Goal: Information Seeking & Learning: Understand process/instructions

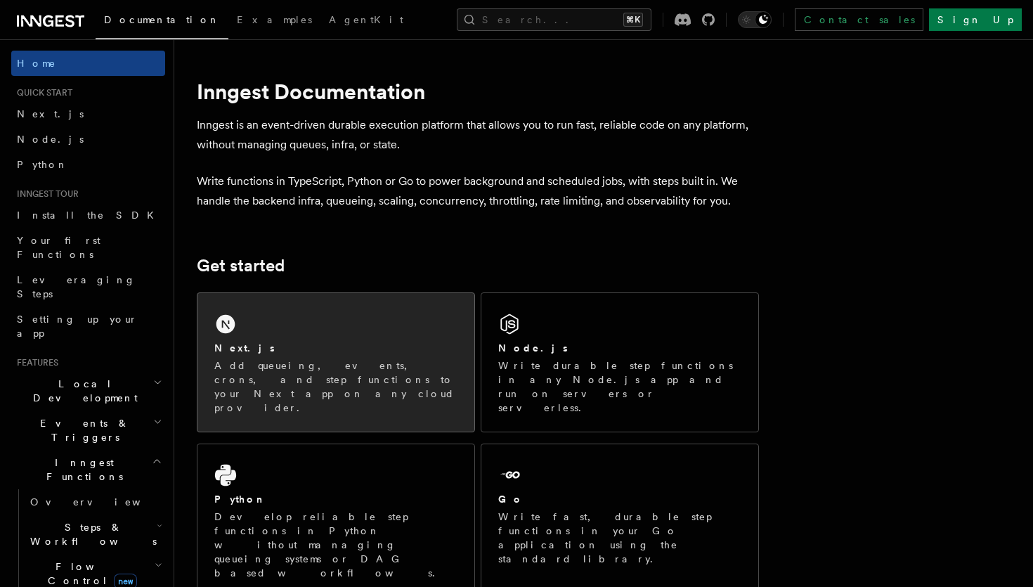
click at [238, 338] on div "Next.js Add queueing, events, crons, and step functions to your Next app on any…" at bounding box center [335, 362] width 277 height 138
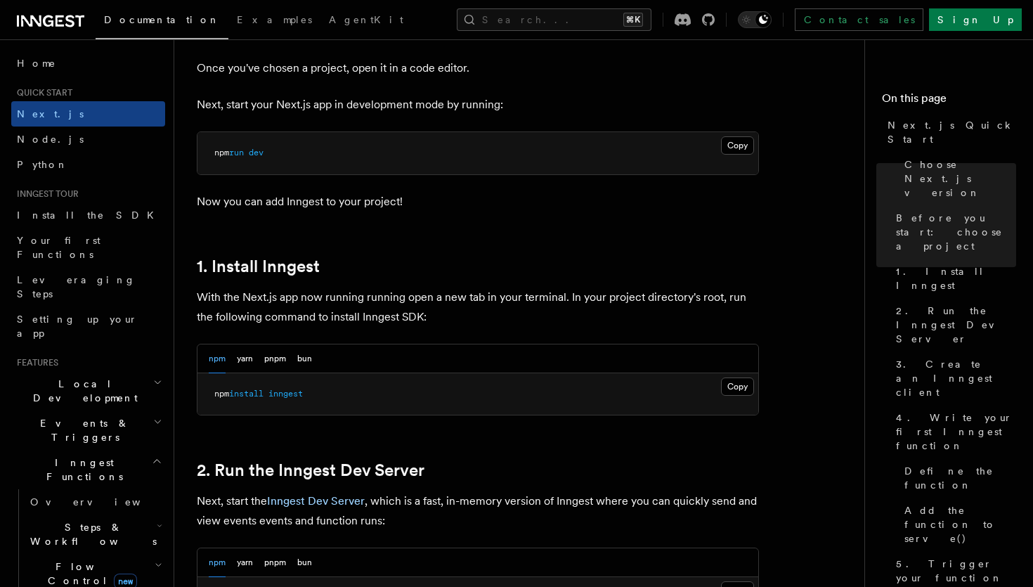
scroll to position [599, 0]
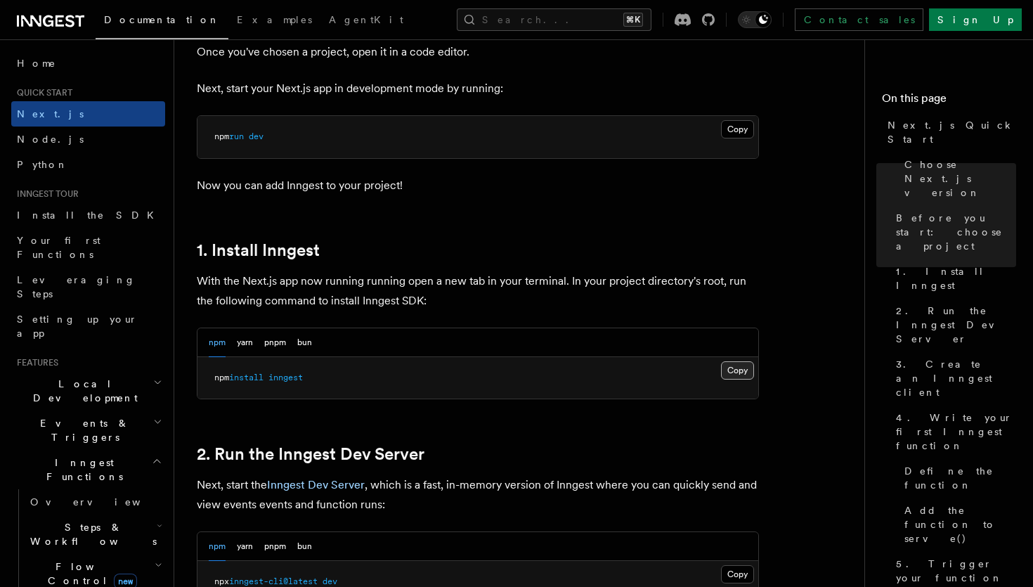
click at [743, 372] on button "Copy Copied" at bounding box center [737, 370] width 33 height 18
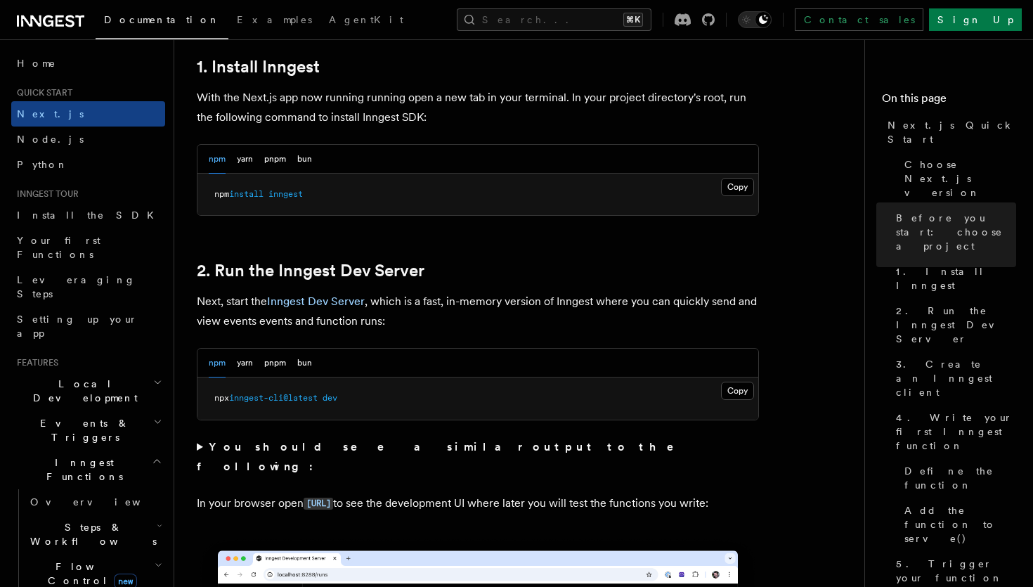
scroll to position [783, 0]
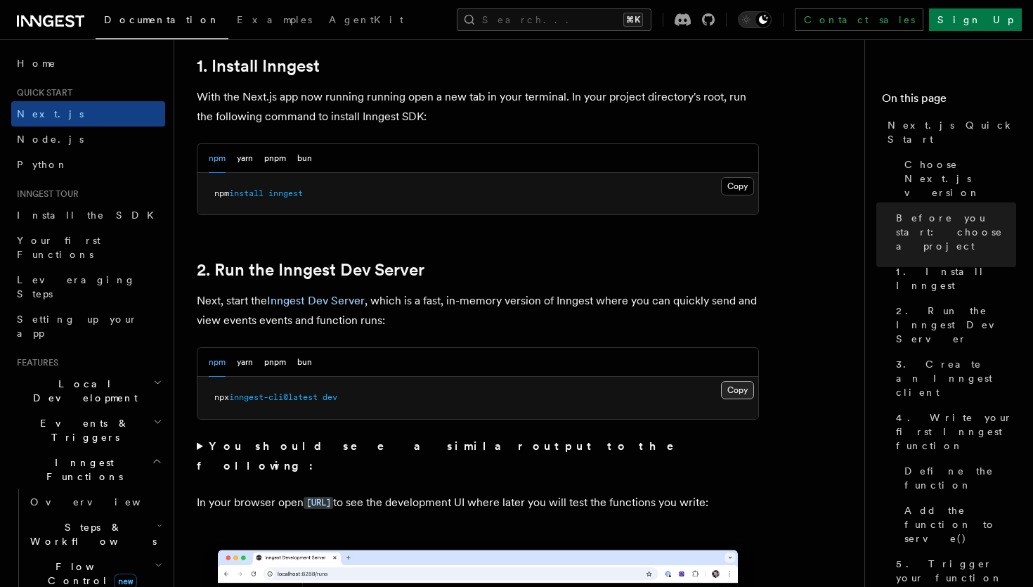
click at [738, 388] on button "Copy Copied" at bounding box center [737, 390] width 33 height 18
click at [514, 186] on pre "npm install inngest" at bounding box center [477, 194] width 561 height 42
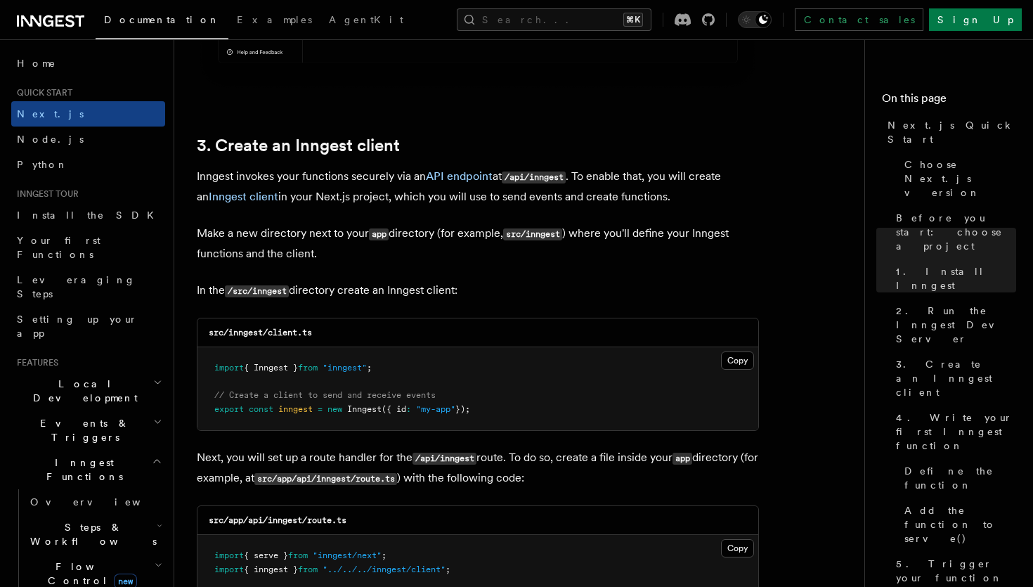
scroll to position [1603, 0]
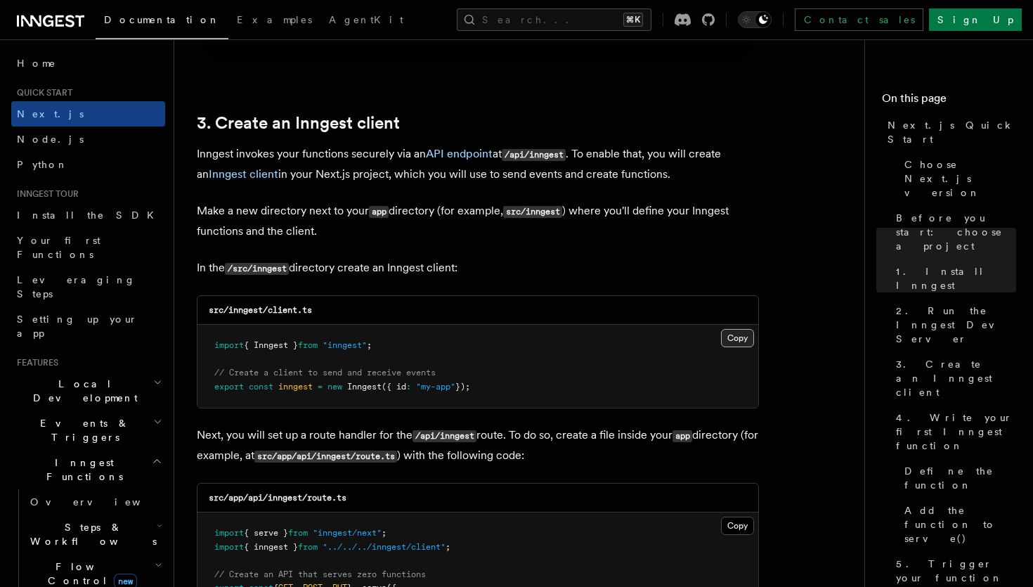
click at [725, 334] on button "Copy Copied" at bounding box center [737, 338] width 33 height 18
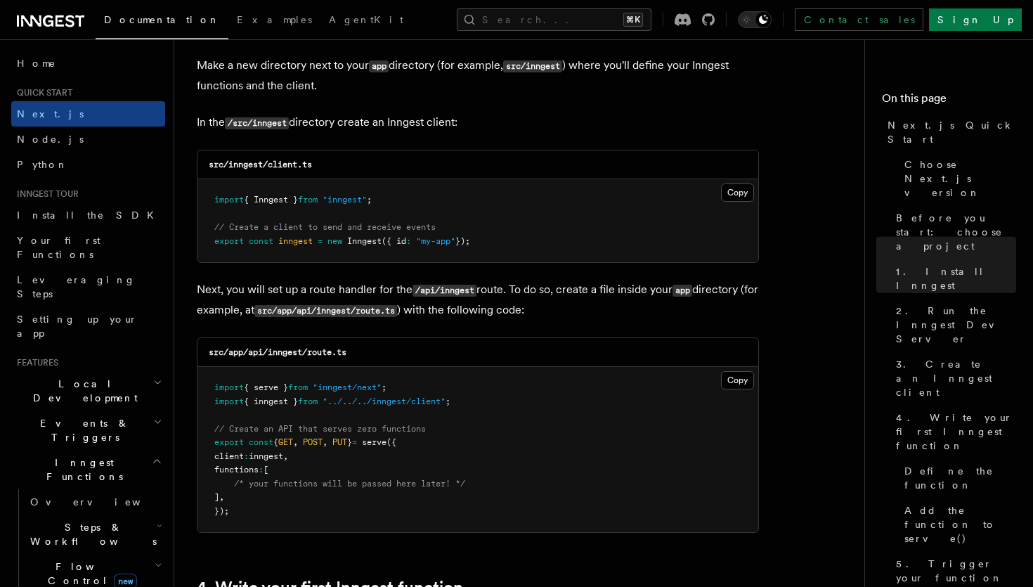
scroll to position [1760, 0]
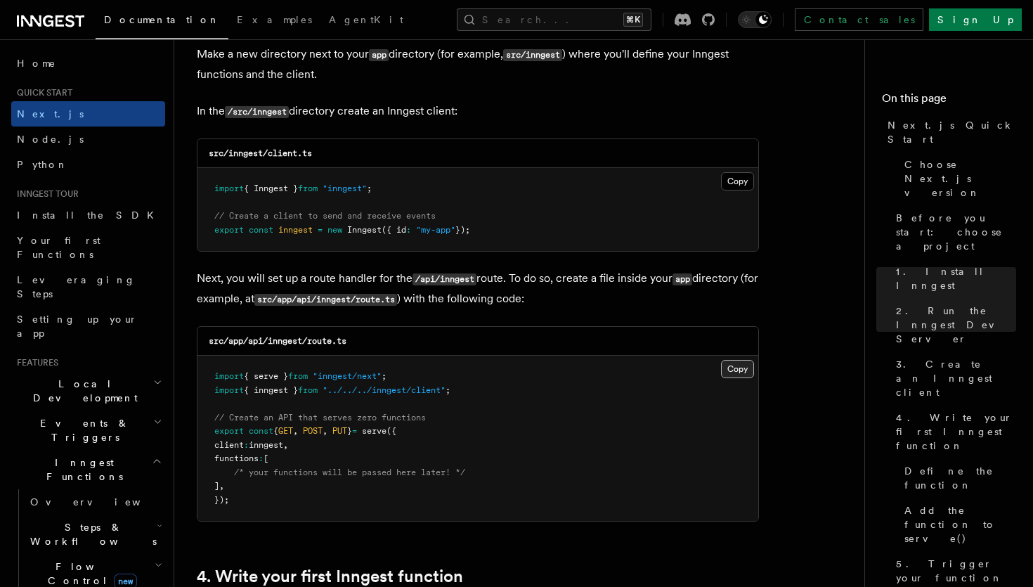
click at [725, 366] on button "Copy Copied" at bounding box center [737, 369] width 33 height 18
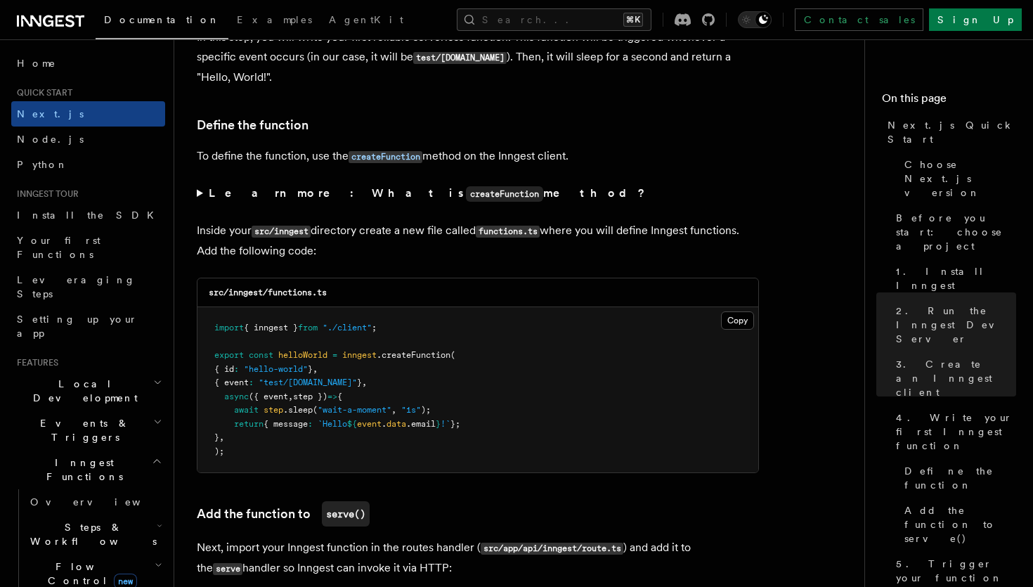
scroll to position [2332, 0]
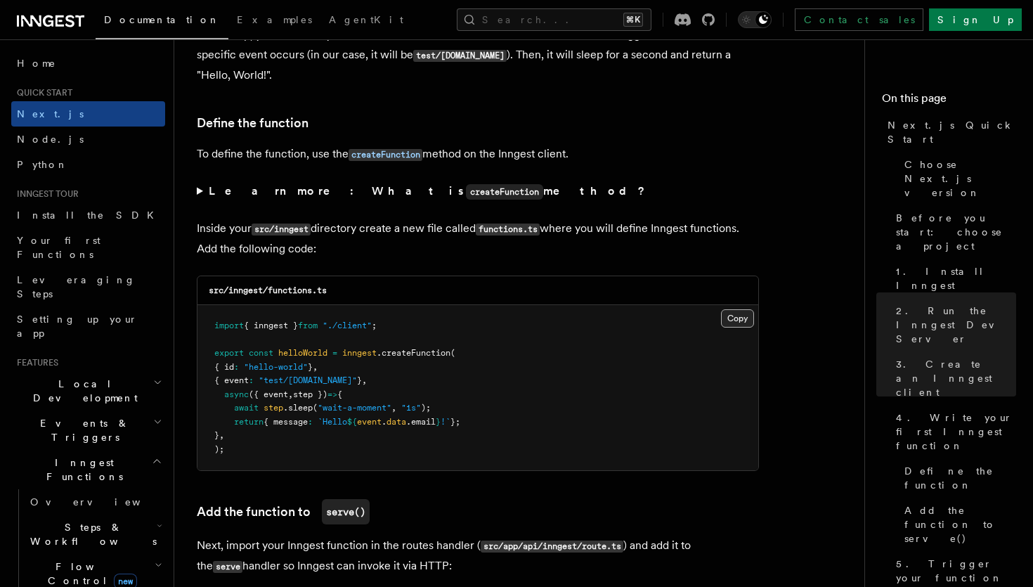
click at [728, 319] on button "Copy Copied" at bounding box center [737, 318] width 33 height 18
